Goal: Information Seeking & Learning: Learn about a topic

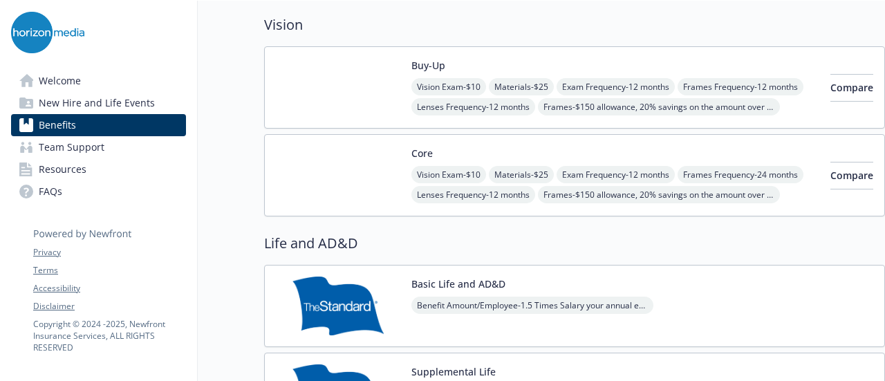
scroll to position [719, 10]
click at [691, 59] on div "Buy-Up Vision Exam - $10 Materials - $25 Exam Frequency - 12 months Frames Freq…" at bounding box center [615, 88] width 408 height 59
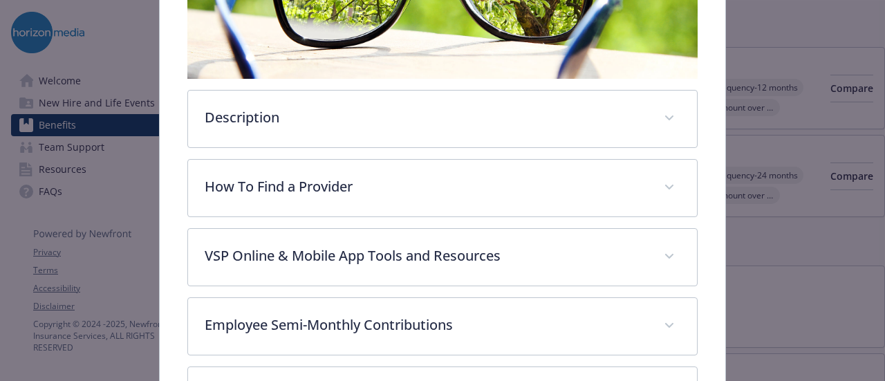
scroll to position [314, 0]
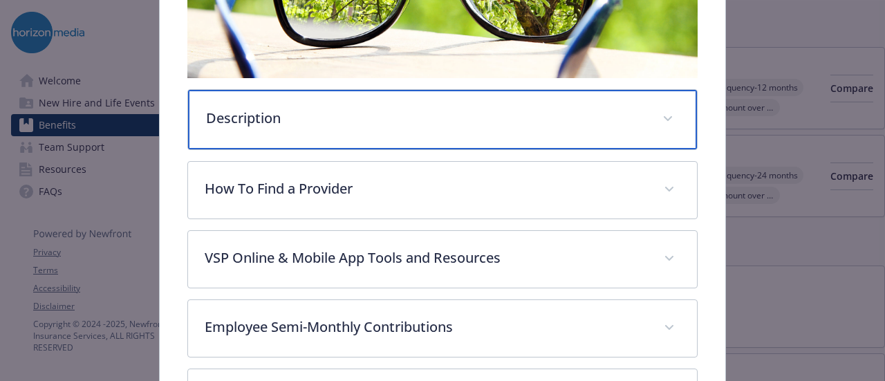
click at [639, 100] on div "Description" at bounding box center [442, 119] width 508 height 59
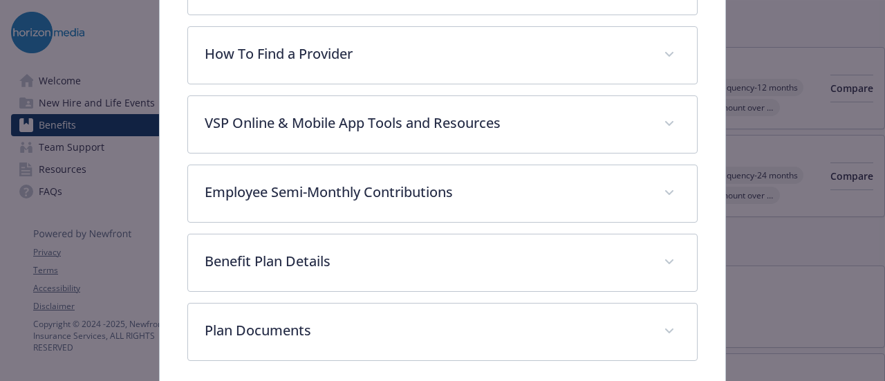
scroll to position [672, 0]
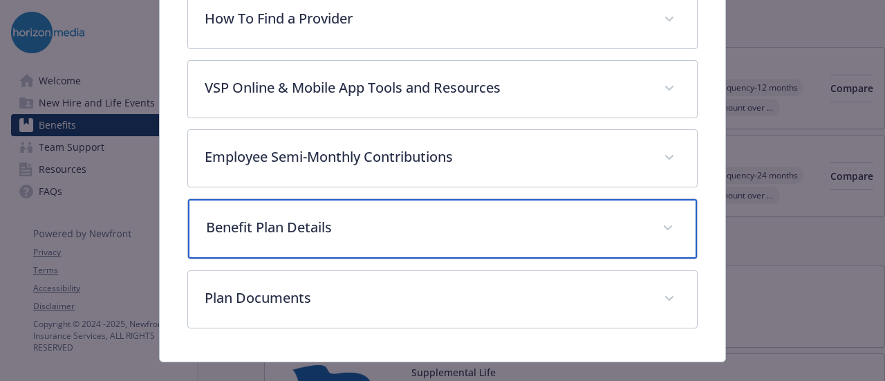
click at [648, 212] on div "Benefit Plan Details" at bounding box center [442, 228] width 508 height 59
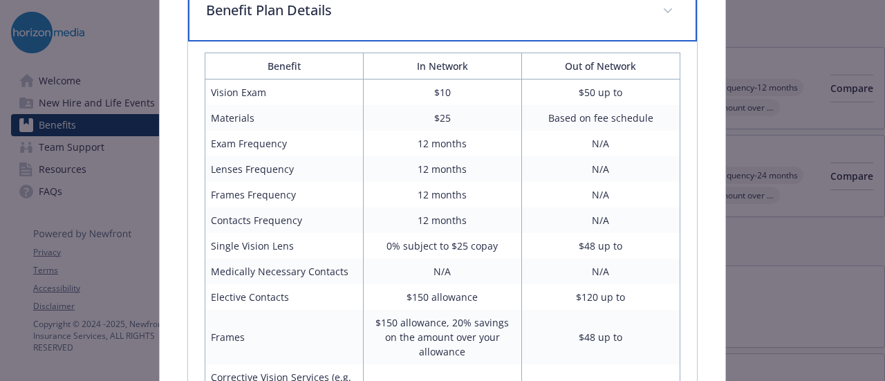
scroll to position [946, 0]
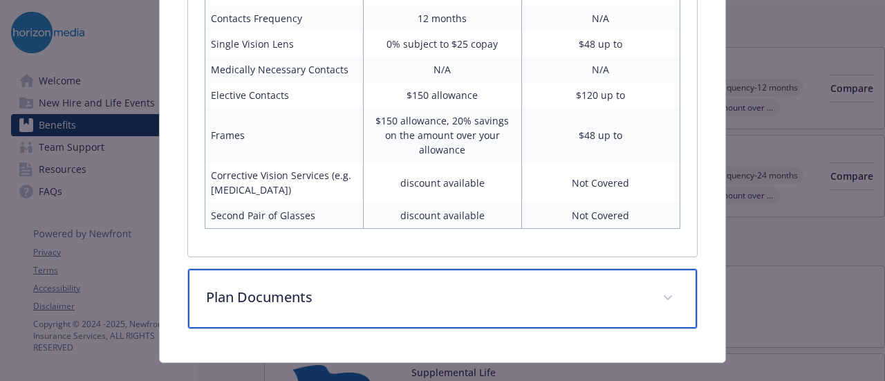
click at [441, 287] on p "Plan Documents" at bounding box center [425, 297] width 439 height 21
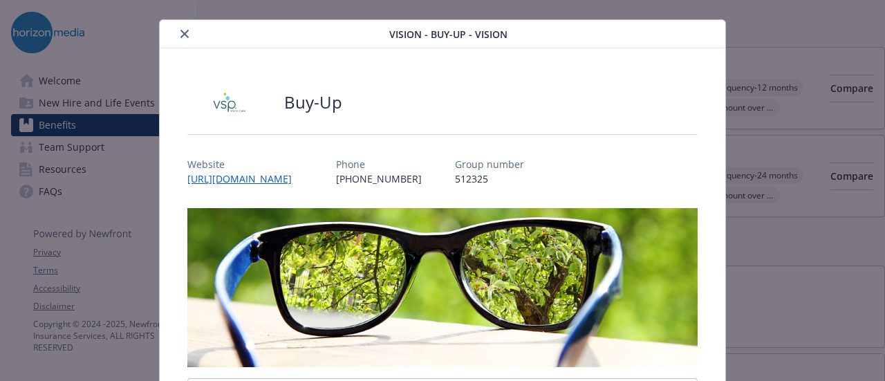
scroll to position [0, 0]
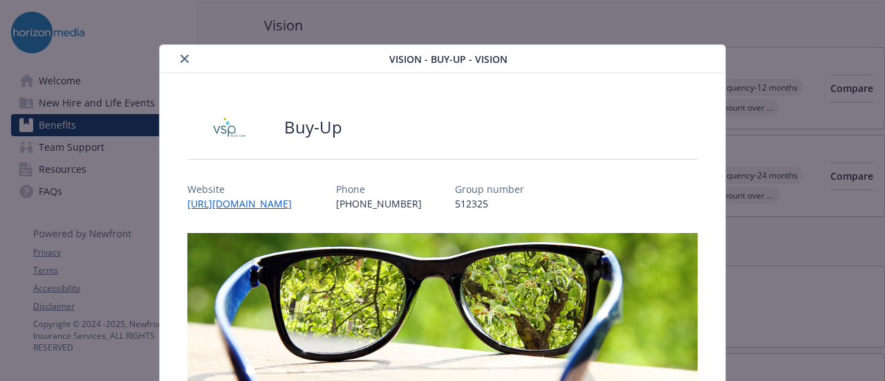
click at [182, 57] on icon "close" at bounding box center [184, 59] width 8 height 8
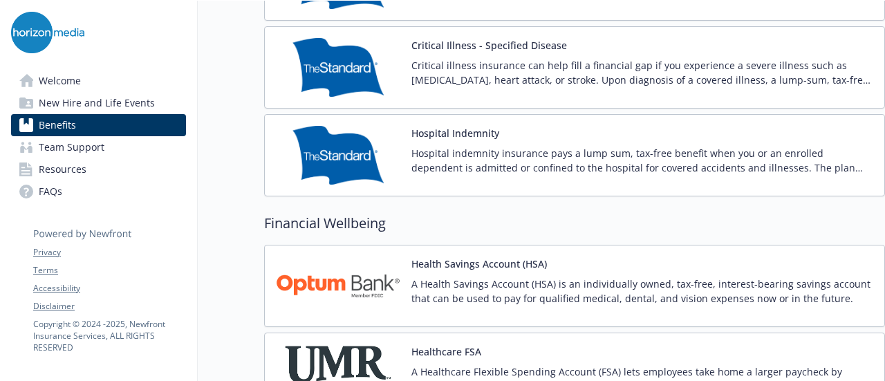
scroll to position [1754, 0]
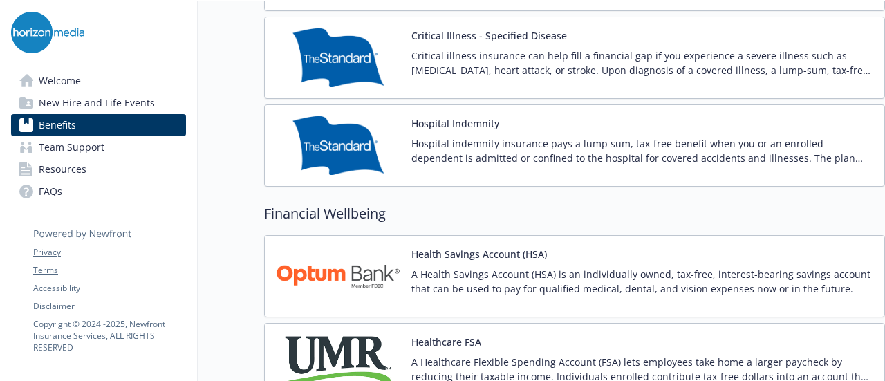
click at [75, 176] on span "Resources" at bounding box center [63, 169] width 48 height 22
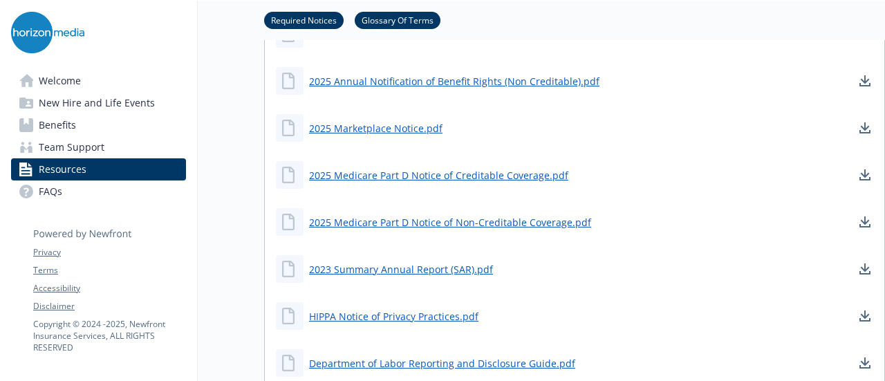
scroll to position [759, 0]
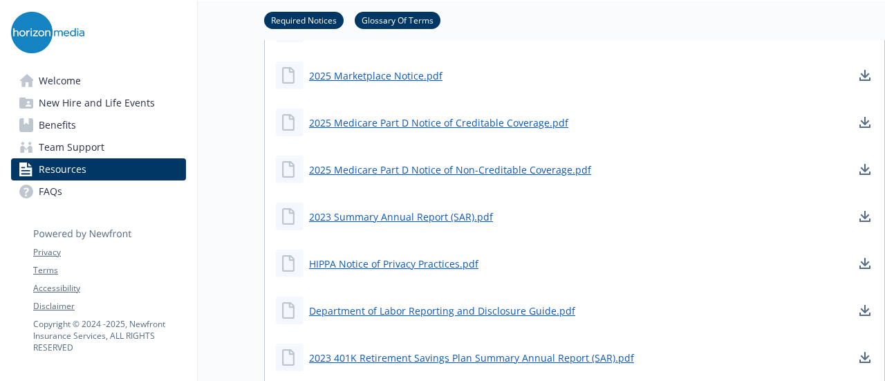
click at [59, 84] on span "Welcome" at bounding box center [60, 81] width 42 height 22
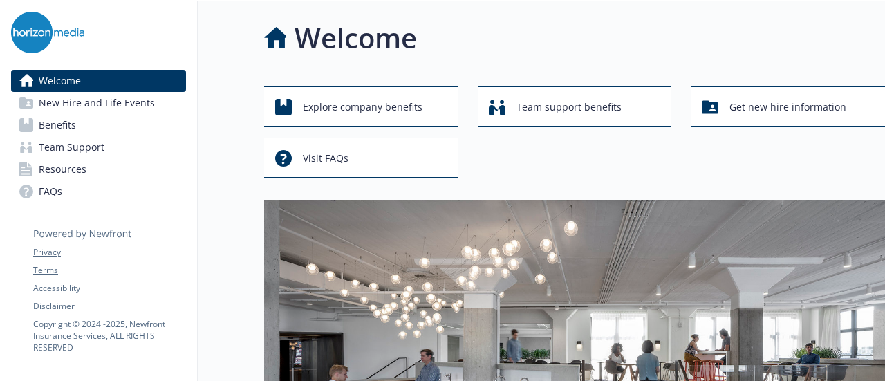
scroll to position [26, 0]
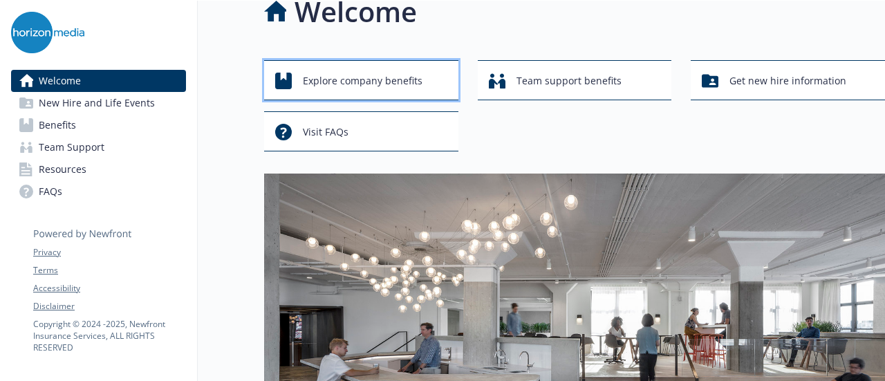
click at [402, 85] on span "Explore company benefits" at bounding box center [363, 81] width 120 height 26
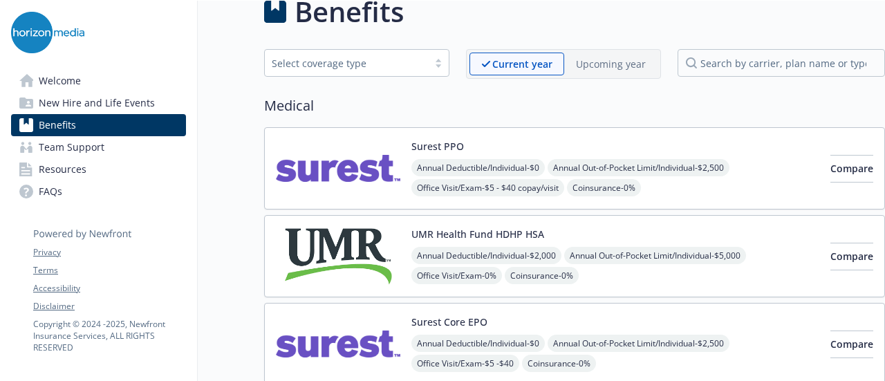
click at [358, 147] on img at bounding box center [338, 168] width 124 height 59
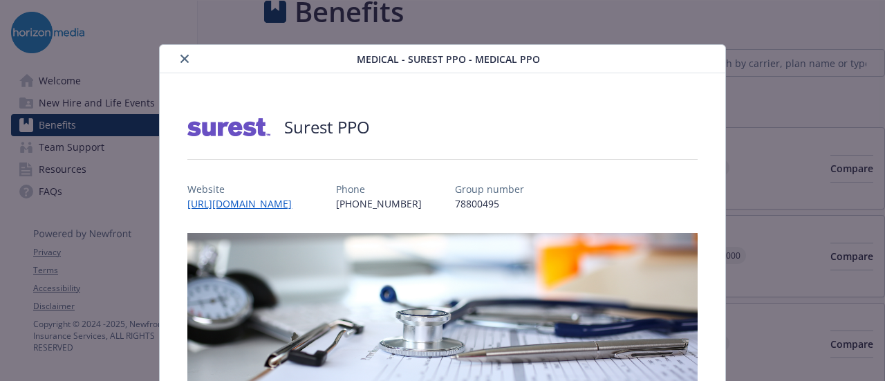
click at [183, 52] on button "close" at bounding box center [184, 58] width 17 height 17
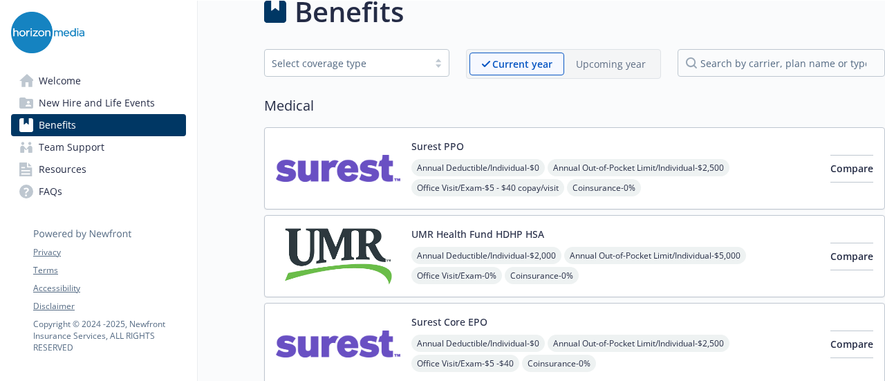
click at [14, 41] on img at bounding box center [47, 32] width 73 height 41
click at [30, 35] on img at bounding box center [47, 32] width 73 height 41
drag, startPoint x: 30, startPoint y: 35, endPoint x: 366, endPoint y: 5, distance: 337.3
